Goal: Transaction & Acquisition: Book appointment/travel/reservation

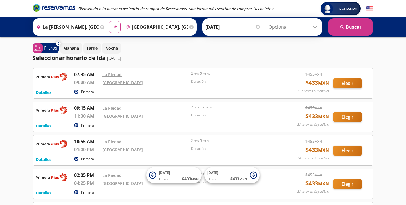
click at [130, 27] on icon at bounding box center [128, 27] width 3 height 4
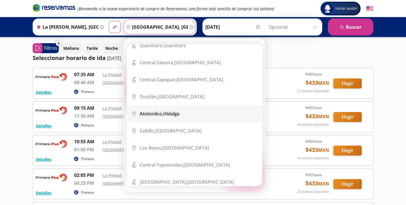
scroll to position [213, 0]
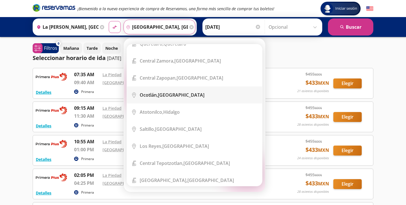
click at [166, 96] on div "Ocotlán, [GEOGRAPHIC_DATA]" at bounding box center [172, 95] width 65 height 6
type input "Ocotlán, [GEOGRAPHIC_DATA]"
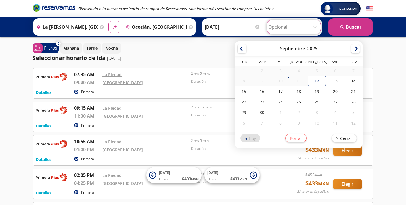
click at [316, 28] on input "Opcional" at bounding box center [293, 27] width 51 height 14
click at [319, 82] on div "12" at bounding box center [317, 81] width 18 height 11
type input "[DATE]"
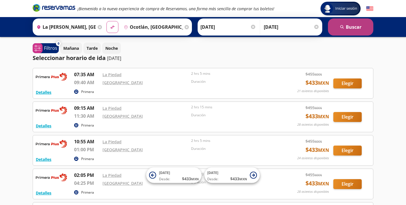
click at [355, 25] on button "search [GEOGRAPHIC_DATA]" at bounding box center [350, 26] width 45 height 17
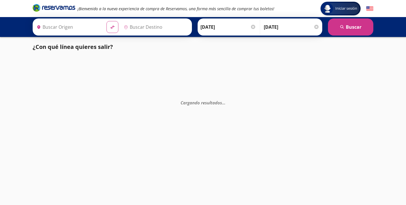
type input "Ocotlán, [GEOGRAPHIC_DATA]"
type input "La [PERSON_NAME], [GEOGRAPHIC_DATA]"
